Goal: Information Seeking & Learning: Learn about a topic

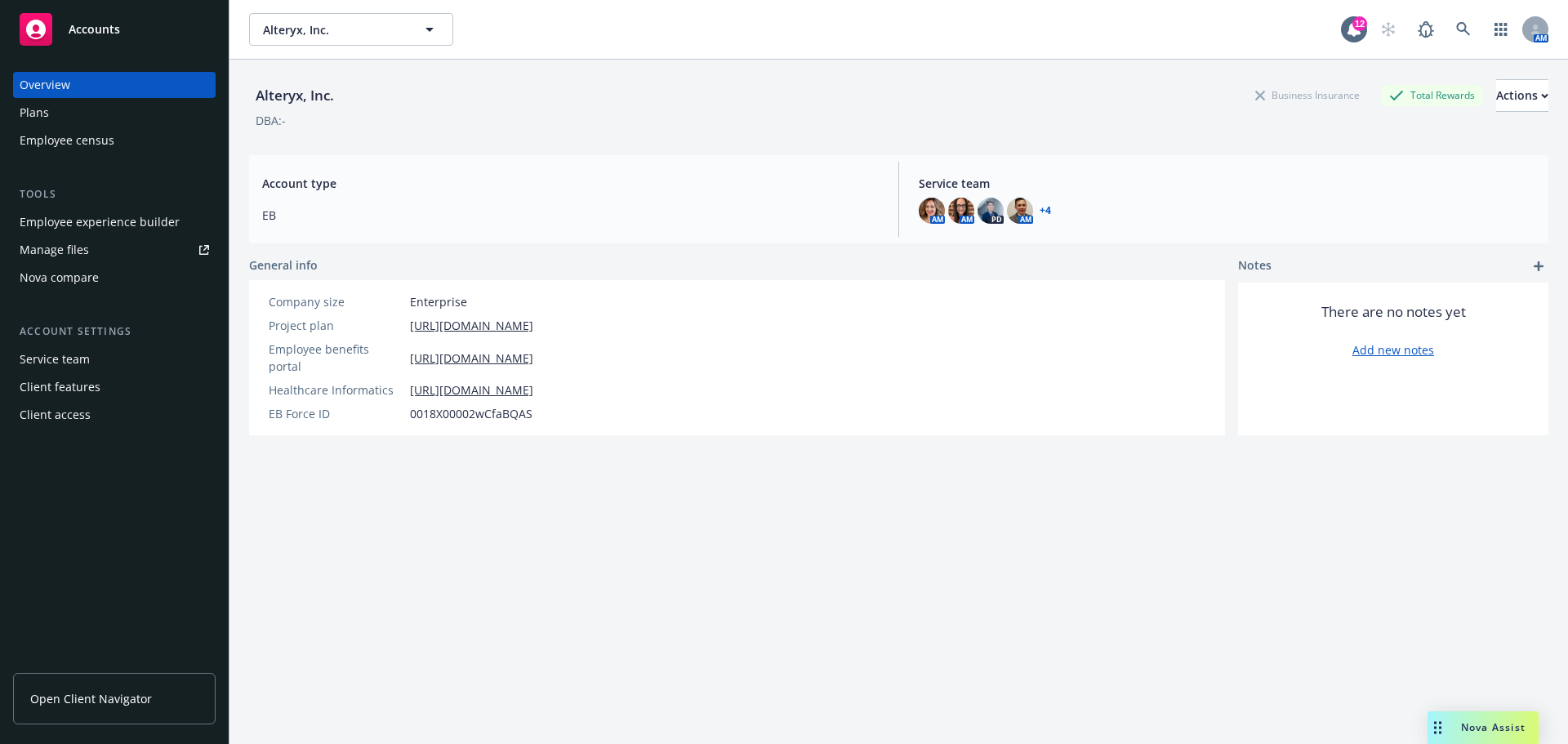
click at [82, 691] on span "Open Client Navigator" at bounding box center [91, 698] width 121 height 17
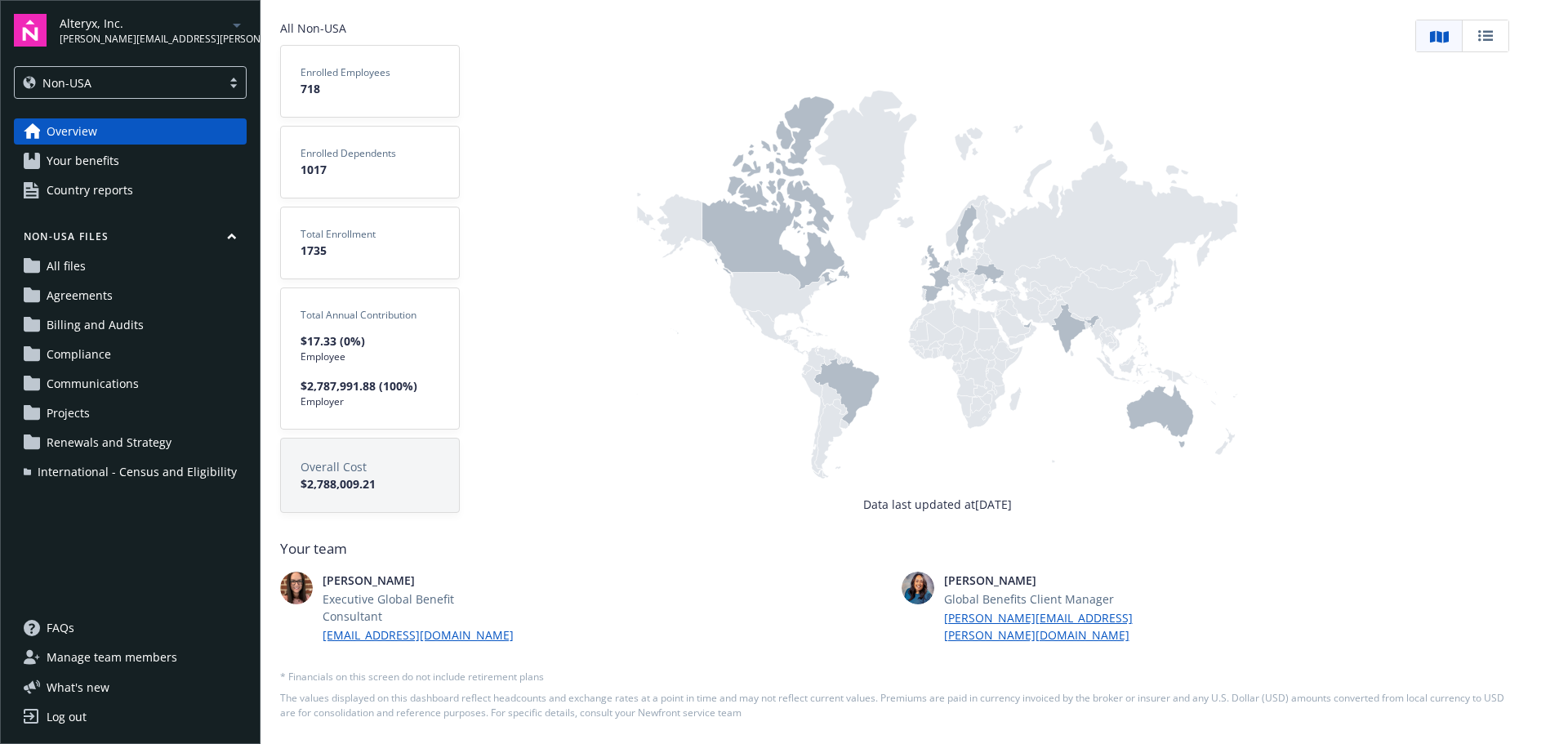
click at [1166, 437] on rect at bounding box center [938, 269] width 602 height 452
click at [1166, 424] on icon at bounding box center [1160, 416] width 67 height 63
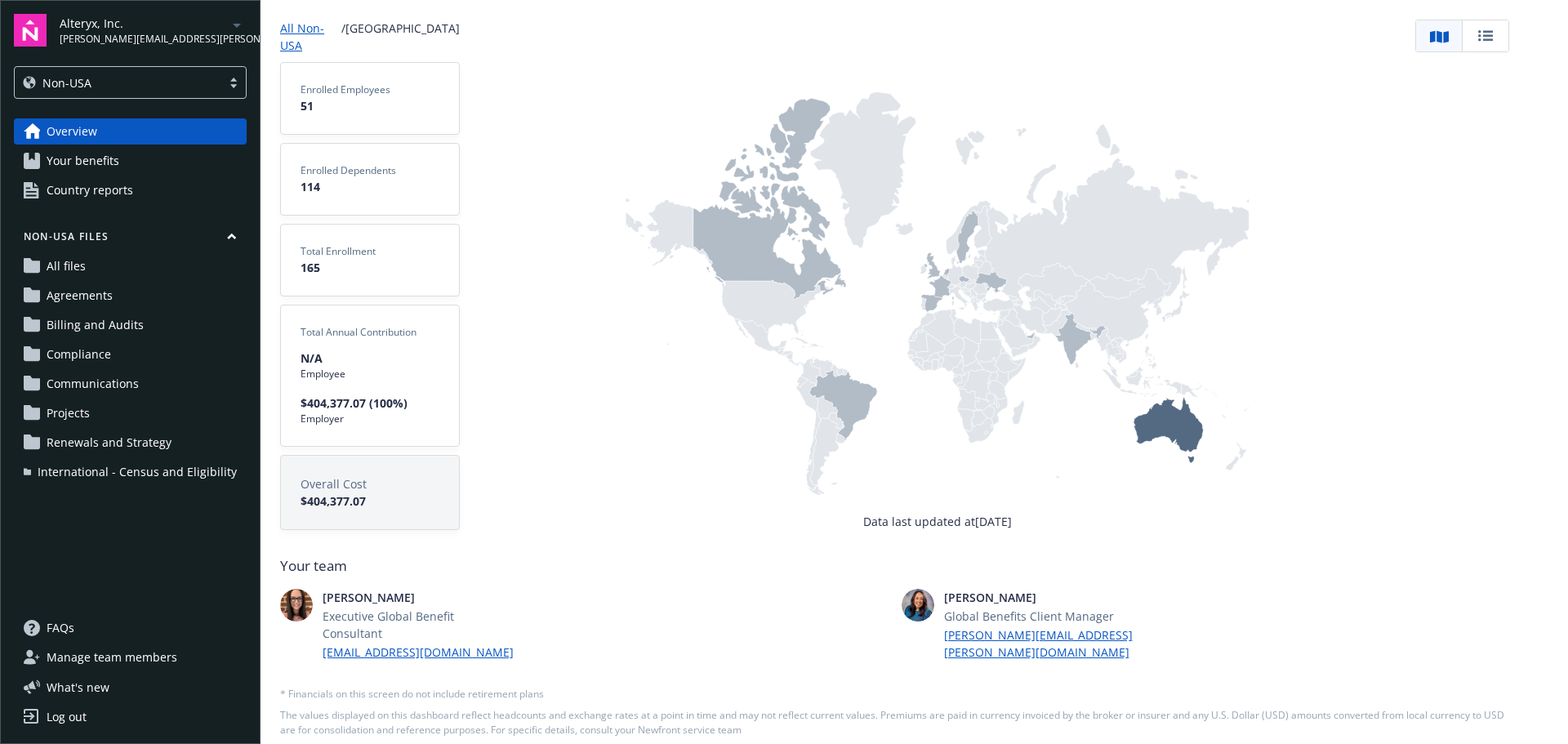
click at [865, 384] on icon at bounding box center [843, 405] width 68 height 71
click at [1167, 424] on icon at bounding box center [1168, 431] width 70 height 65
click at [852, 390] on icon at bounding box center [843, 405] width 68 height 71
click at [345, 381] on div at bounding box center [370, 387] width 139 height 13
click at [347, 325] on span "Total Annual Contribution" at bounding box center [370, 332] width 139 height 15
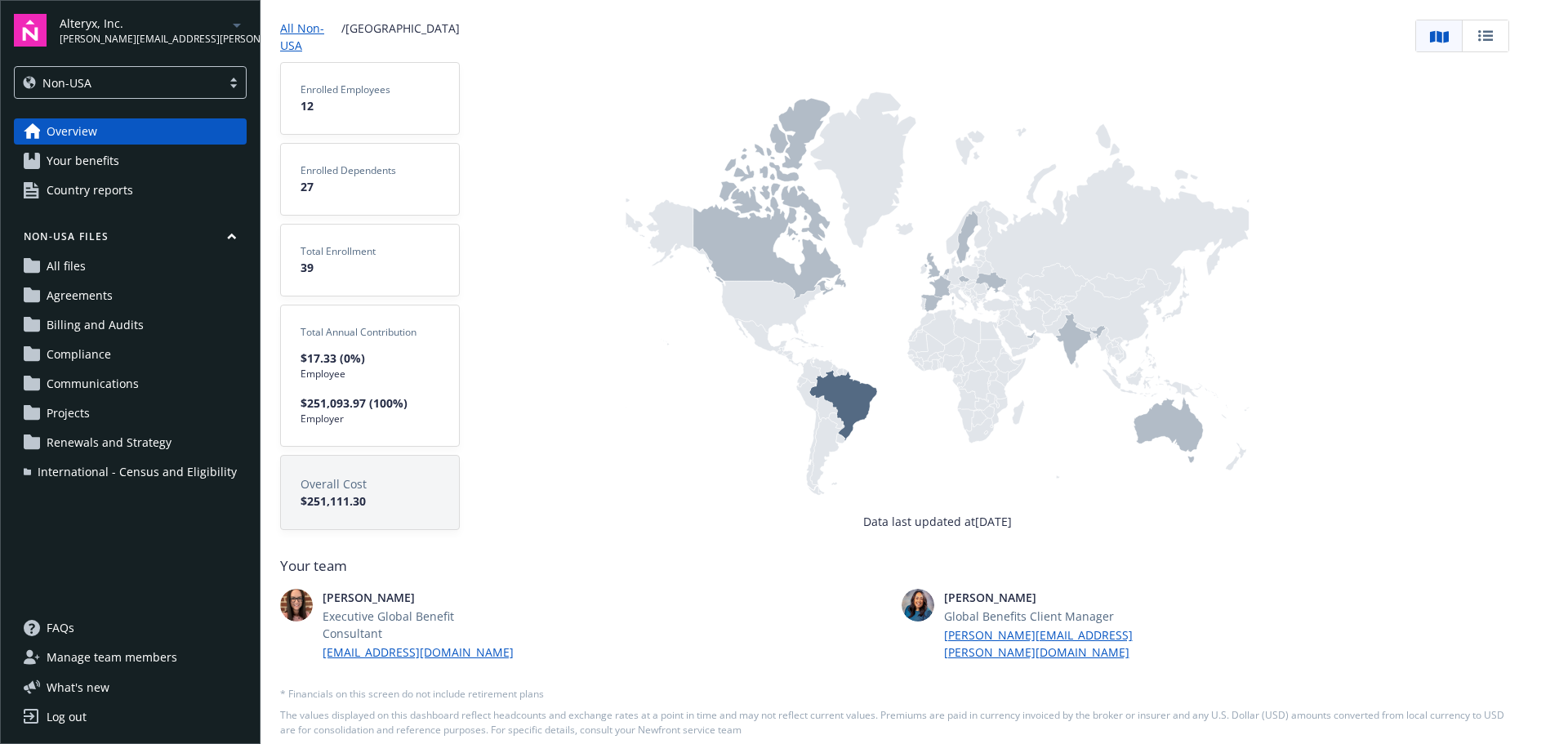
click at [335, 475] on span "Overall Cost" at bounding box center [370, 483] width 139 height 17
click at [1030, 334] on rect at bounding box center [938, 278] width 625 height 469
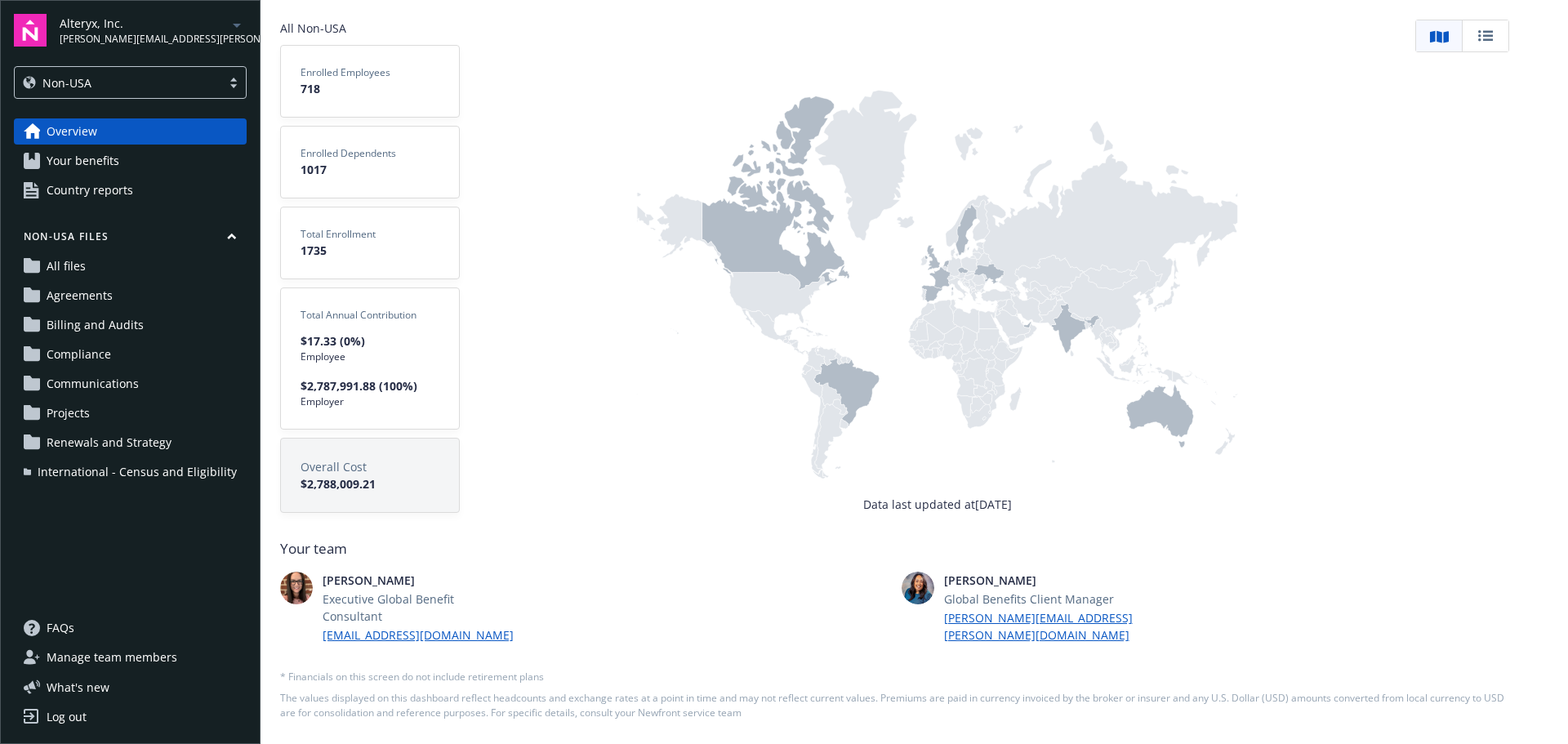
click at [1031, 334] on rect at bounding box center [938, 269] width 602 height 452
click at [1030, 334] on rect at bounding box center [938, 269] width 602 height 452
click at [1080, 335] on icon at bounding box center [1076, 328] width 49 height 50
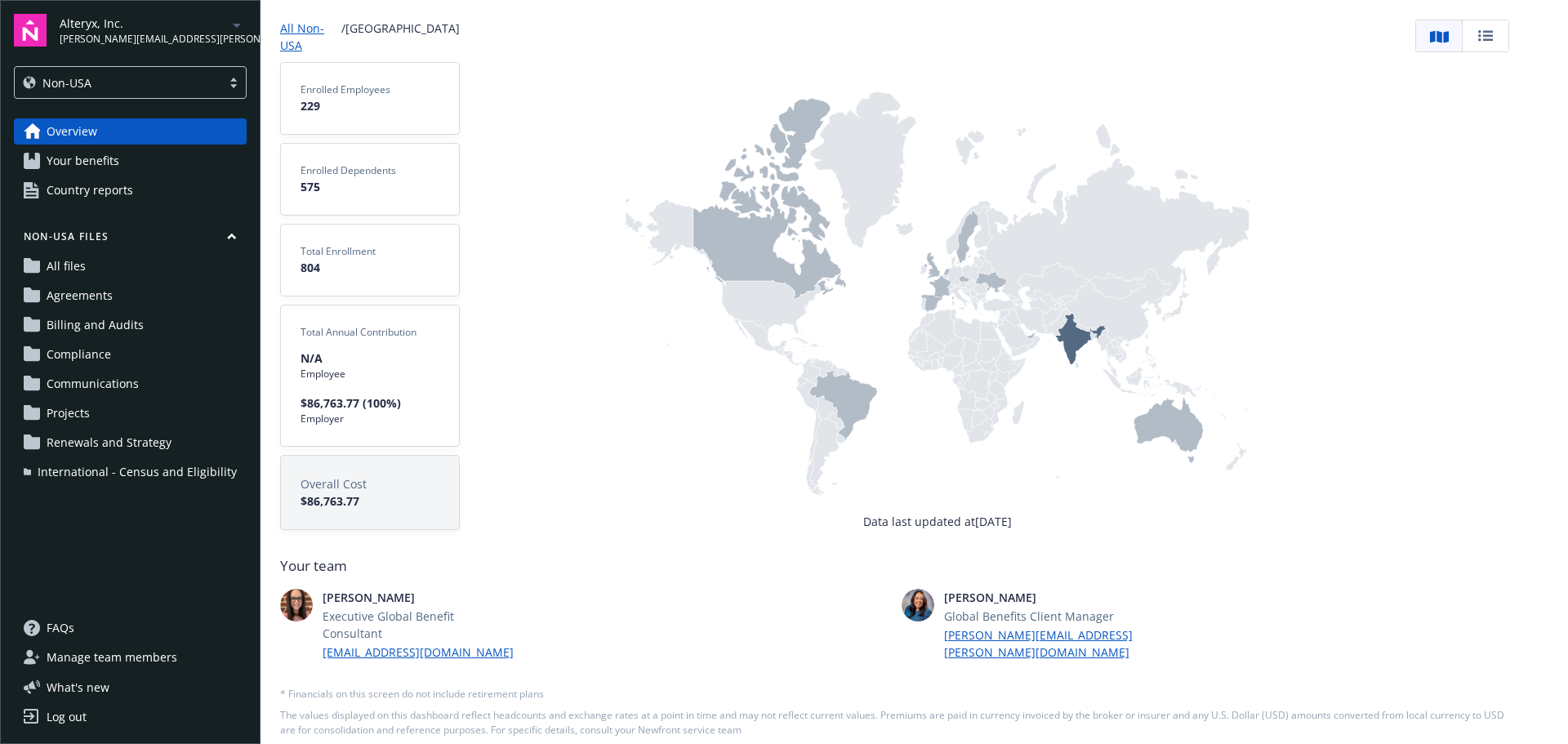
click at [1031, 335] on icon at bounding box center [1030, 335] width 8 height 6
click at [166, 161] on link "Your benefits" at bounding box center [130, 161] width 232 height 26
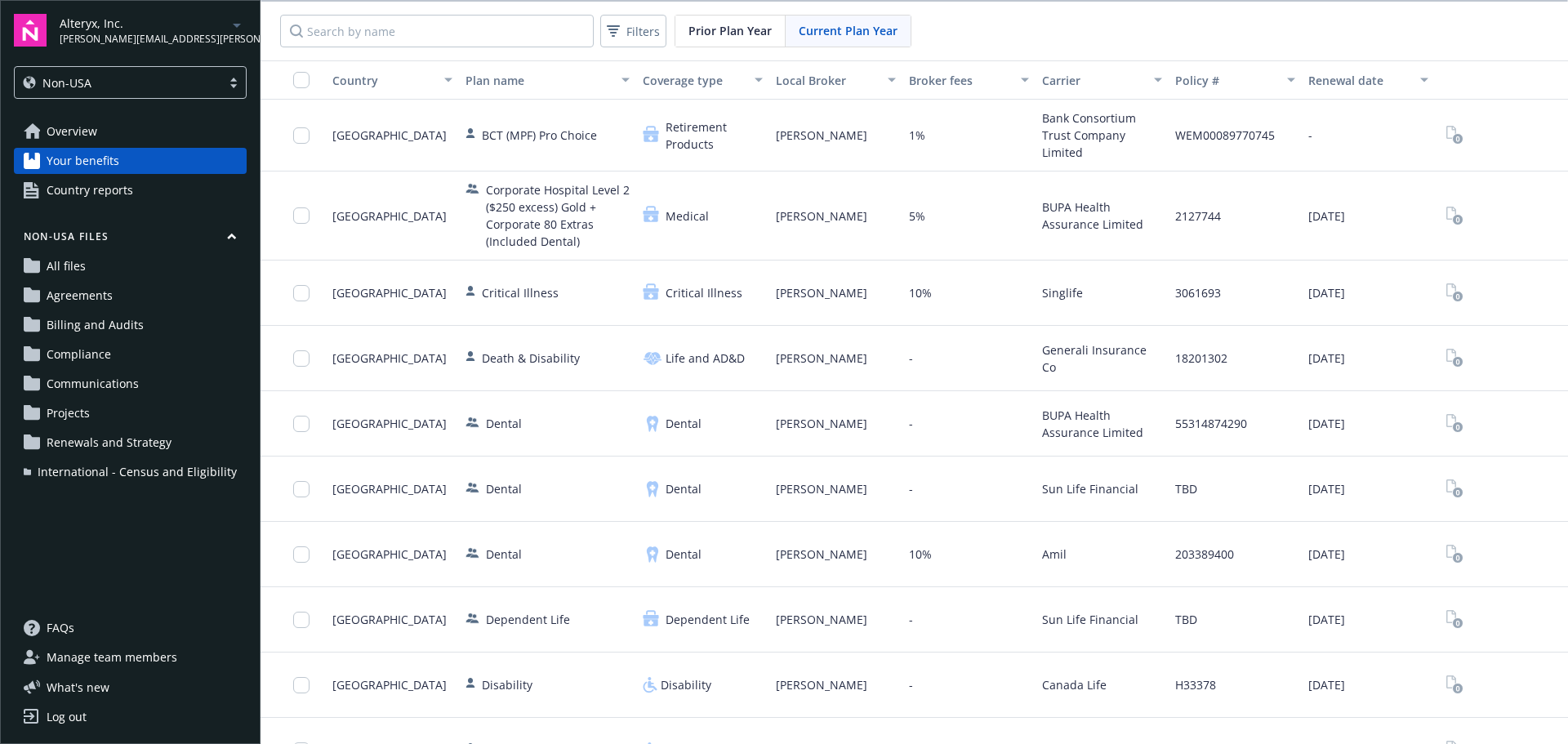
click at [377, 74] on div "Country" at bounding box center [384, 80] width 102 height 17
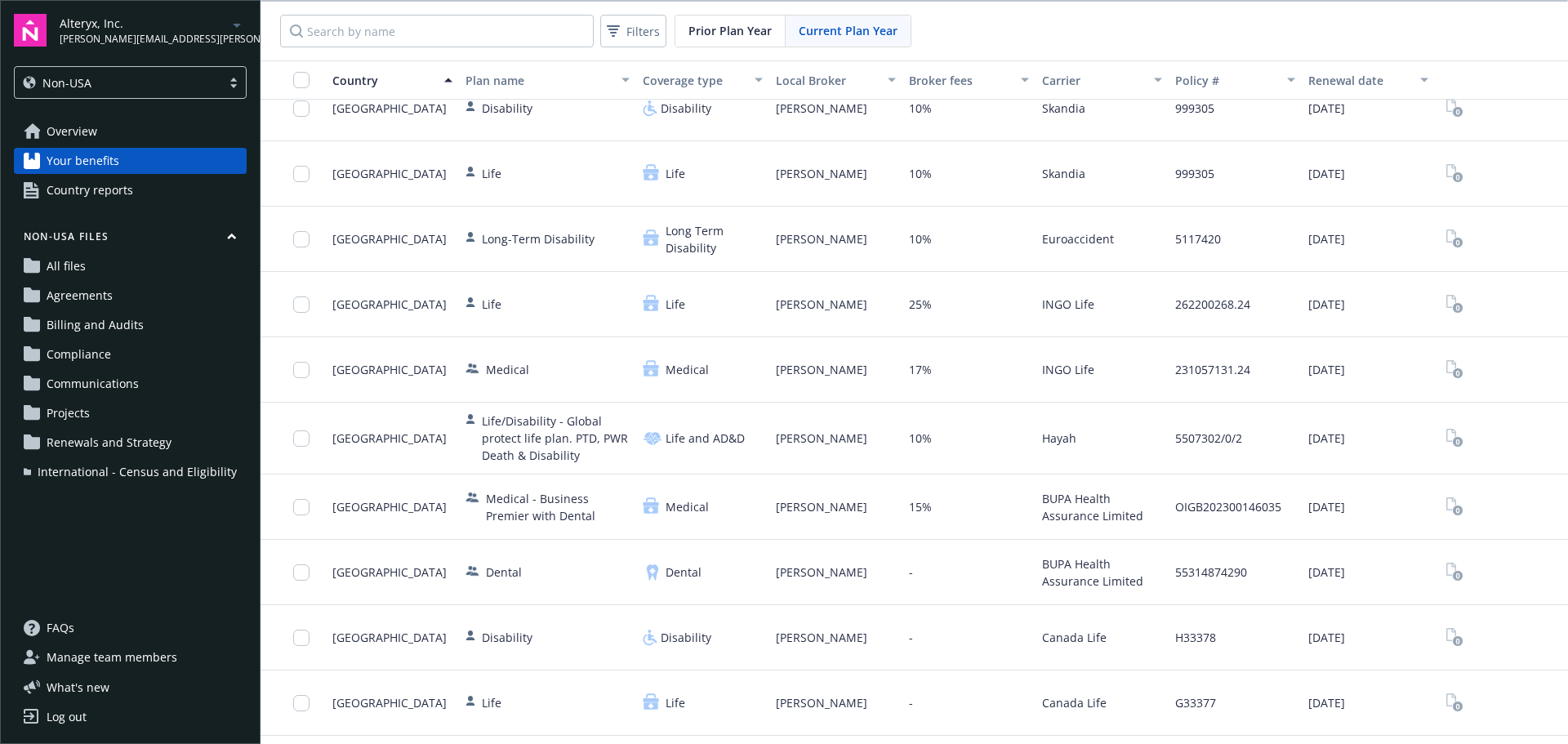
scroll to position [2124, 0]
